Goal: Information Seeking & Learning: Learn about a topic

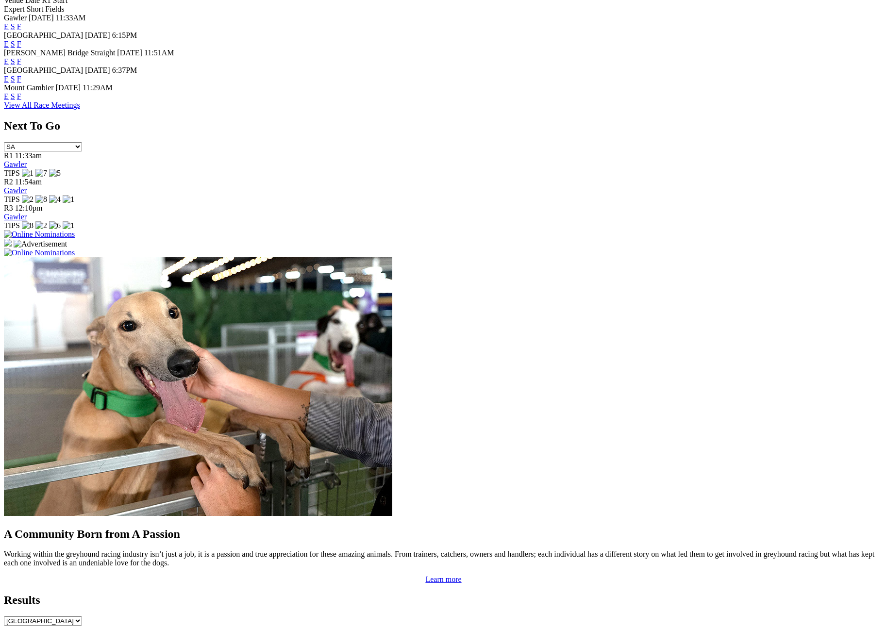
scroll to position [327, 0]
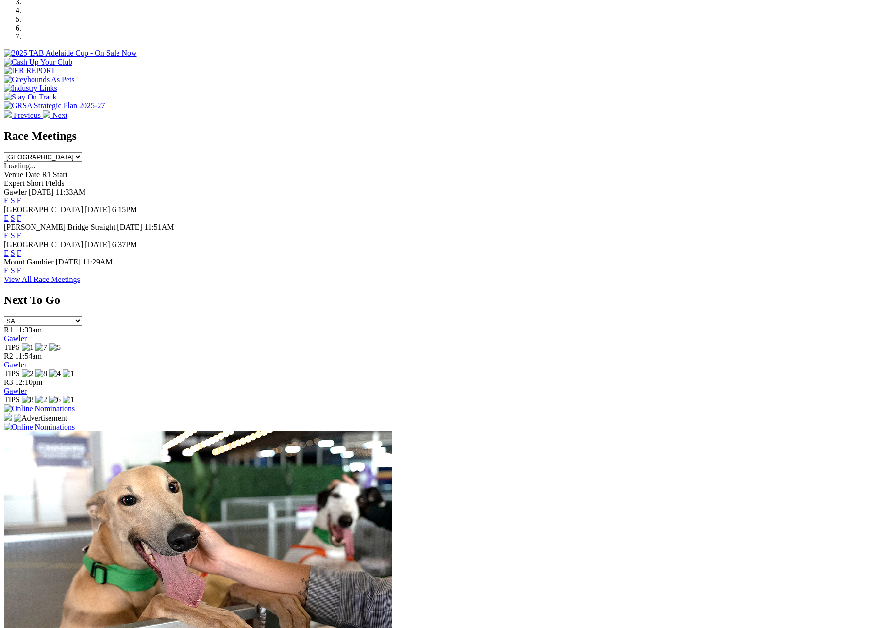
click at [82, 152] on select "[GEOGRAPHIC_DATA] [GEOGRAPHIC_DATA] [GEOGRAPHIC_DATA] [GEOGRAPHIC_DATA] [GEOGRA…" at bounding box center [43, 156] width 78 height 9
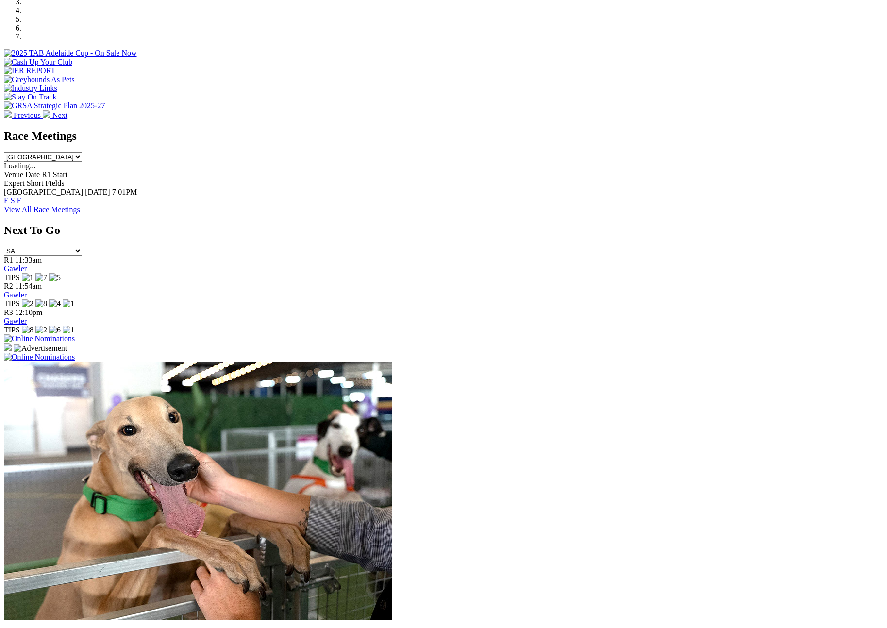
click at [82, 152] on select "South Australia New South Wales Northern Territory Queensland Tasmania Victoria…" at bounding box center [43, 156] width 78 height 9
select select "[GEOGRAPHIC_DATA]"
click at [82, 152] on select "South Australia New South Wales Northern Territory Queensland Tasmania Victoria…" at bounding box center [43, 156] width 78 height 9
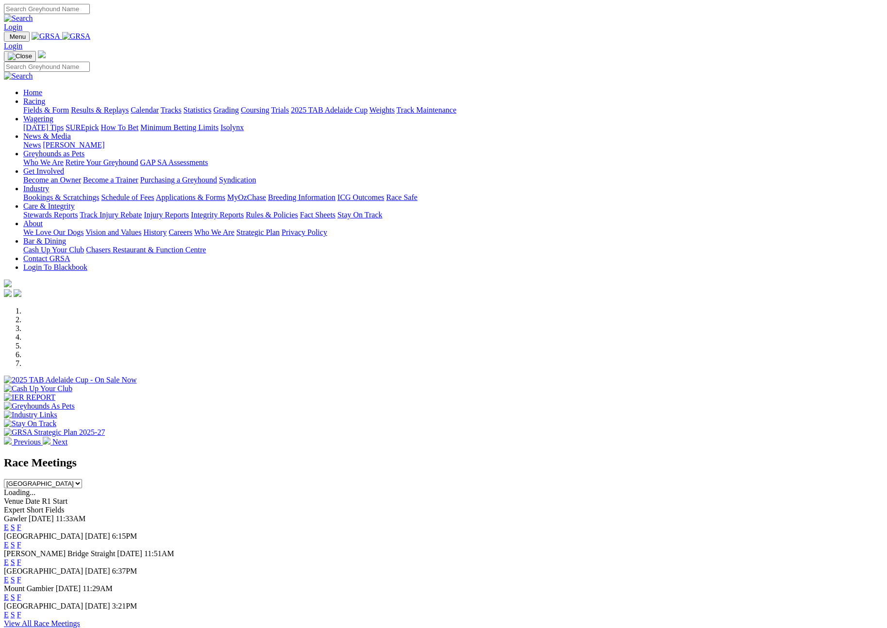
scroll to position [327, 0]
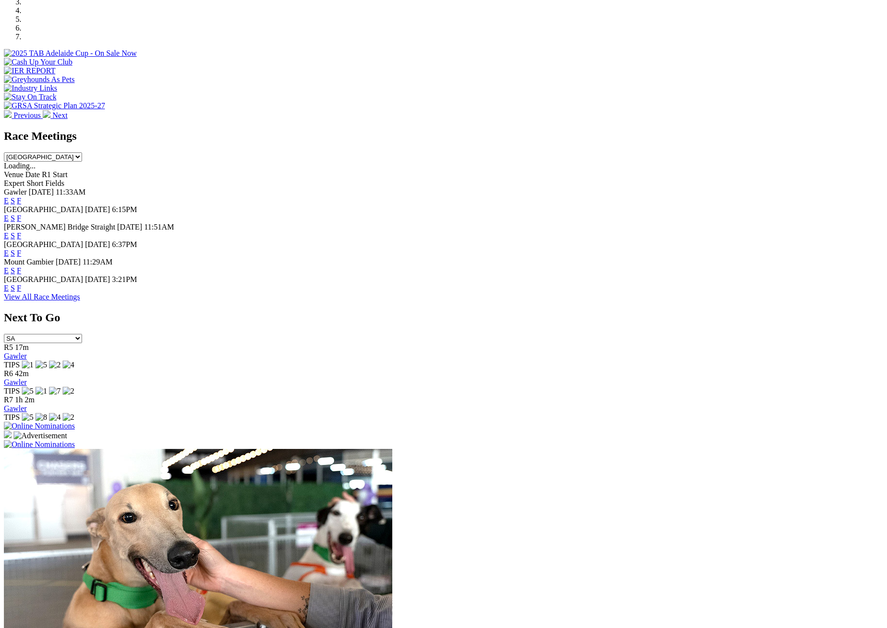
click at [82, 152] on select "[GEOGRAPHIC_DATA] [GEOGRAPHIC_DATA] [GEOGRAPHIC_DATA] [GEOGRAPHIC_DATA] [GEOGRA…" at bounding box center [43, 156] width 78 height 9
select select "[GEOGRAPHIC_DATA]"
click at [82, 152] on select "[GEOGRAPHIC_DATA] [GEOGRAPHIC_DATA] [GEOGRAPHIC_DATA] [GEOGRAPHIC_DATA] [GEOGRA…" at bounding box center [43, 156] width 78 height 9
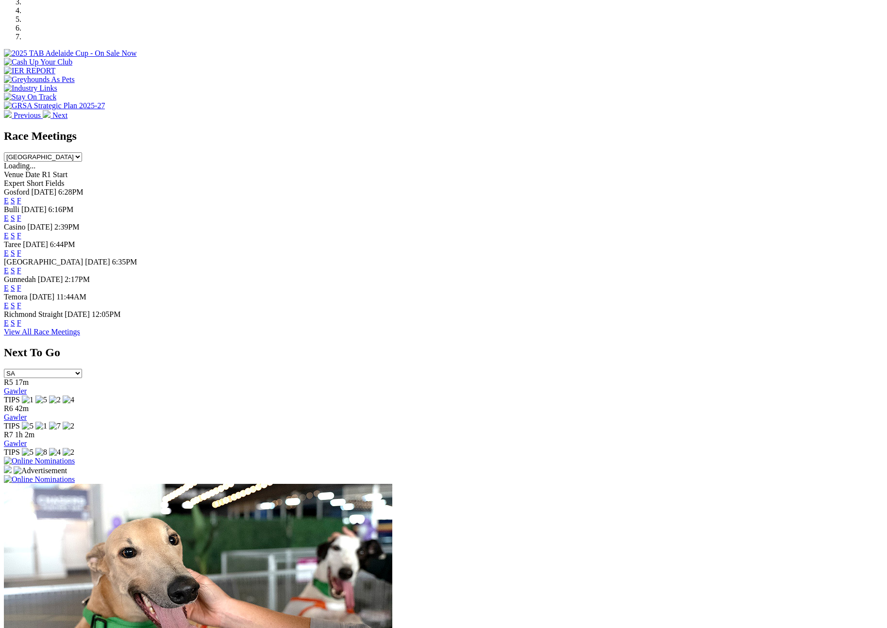
click at [80, 336] on link "View All Race Meetings" at bounding box center [42, 332] width 76 height 8
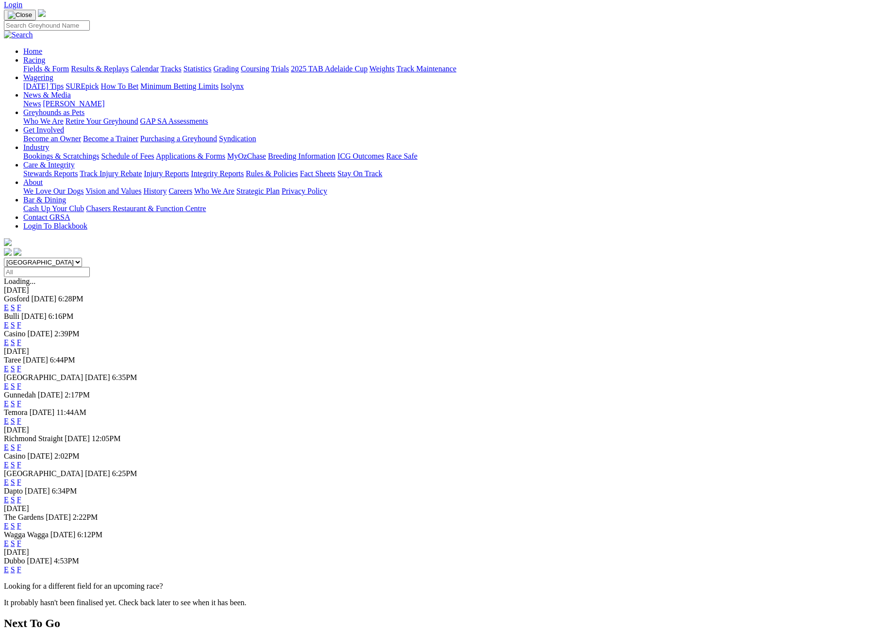
scroll to position [60, 0]
click at [21, 503] on link "F" at bounding box center [19, 499] width 4 height 8
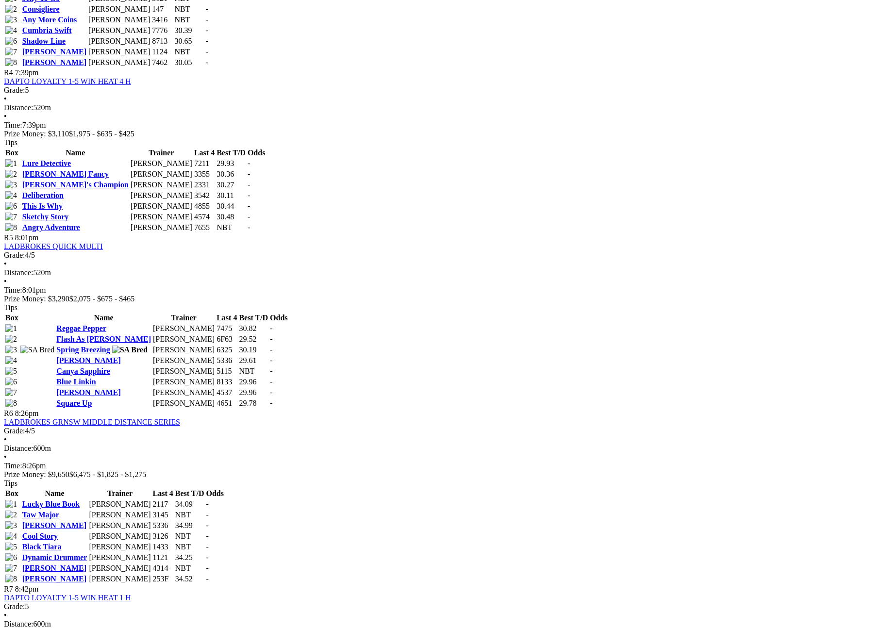
scroll to position [960, 0]
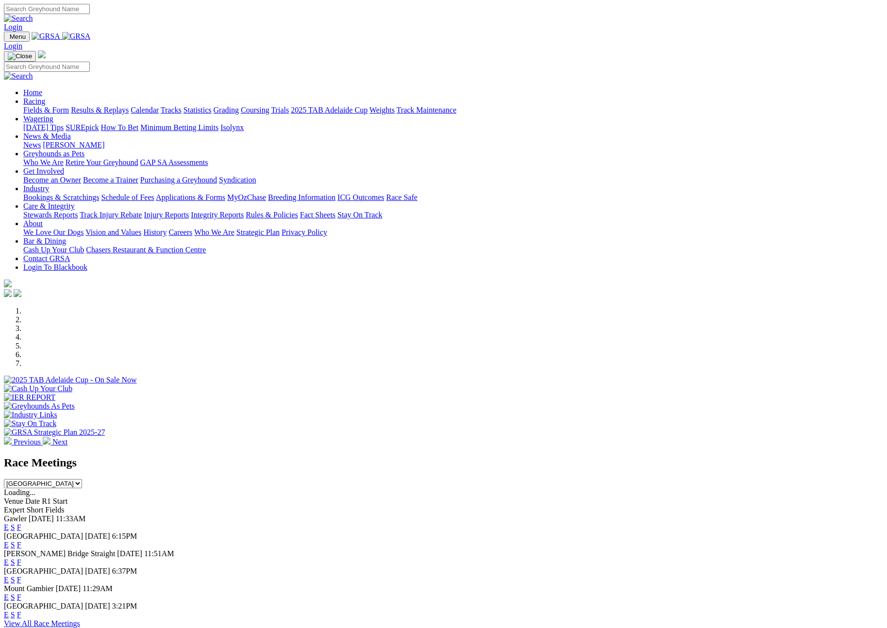
select select "[GEOGRAPHIC_DATA]"
